Goal: Task Accomplishment & Management: Manage account settings

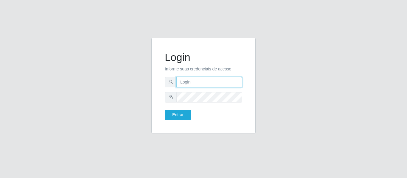
click at [223, 85] on input "text" at bounding box center [209, 82] width 66 height 10
type input "[EMAIL_ADDRESS][DOMAIN_NAME]"
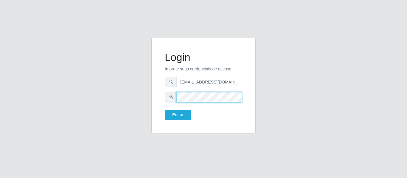
click at [165, 110] on button "Entrar" at bounding box center [178, 115] width 26 height 10
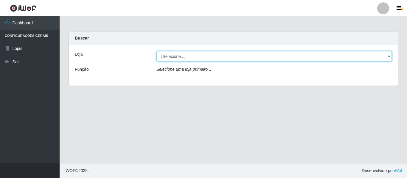
click at [387, 56] on select "[Selecione...] SuperFácil Atacado - São Gonçalo do Amarante" at bounding box center [273, 56] width 235 height 10
select select "408"
click at [156, 51] on select "[Selecione...] SuperFácil Atacado - São Gonçalo do Amarante" at bounding box center [273, 56] width 235 height 10
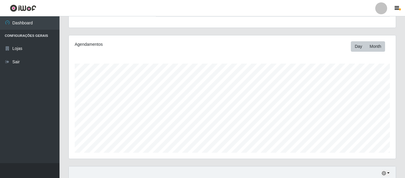
scroll to position [111, 0]
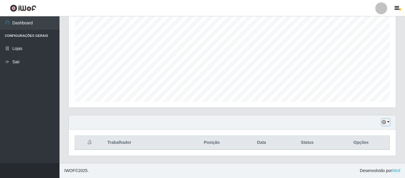
click at [384, 124] on icon "button" at bounding box center [384, 122] width 4 height 4
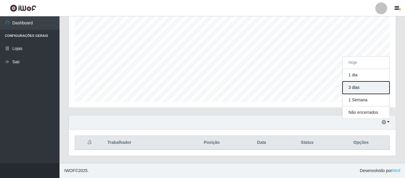
click at [360, 88] on button "3 dias" at bounding box center [366, 88] width 47 height 13
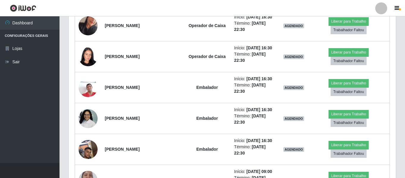
scroll to position [439, 0]
